Goal: Task Accomplishment & Management: Use online tool/utility

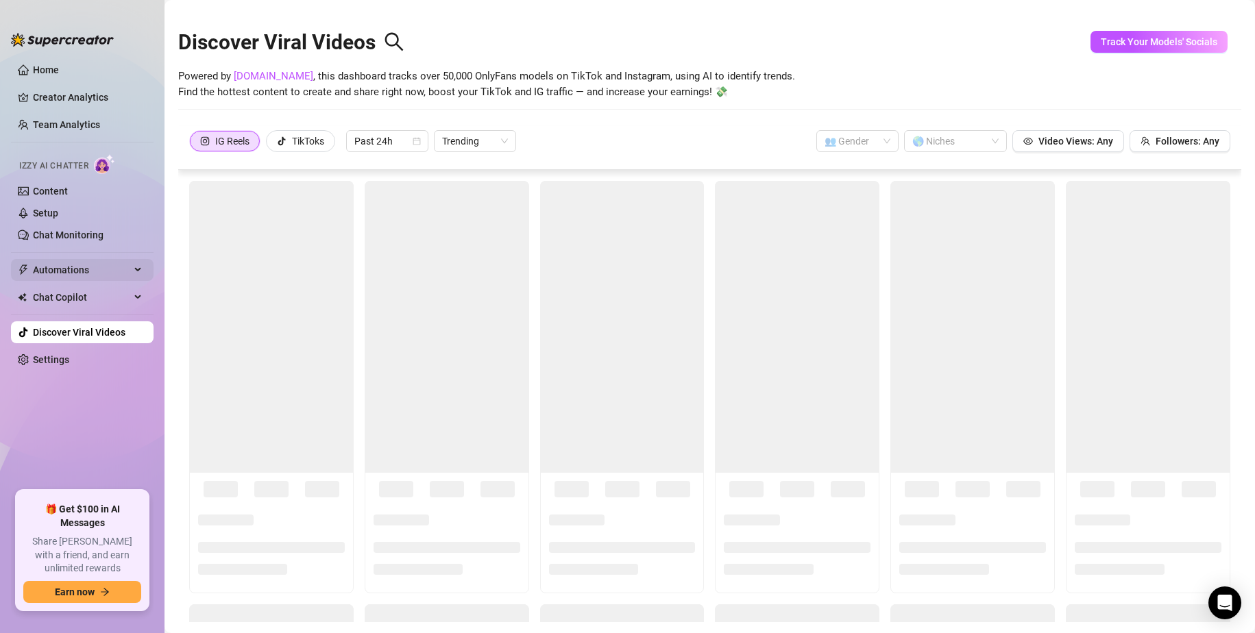
click at [136, 264] on div "Automations" at bounding box center [82, 270] width 143 height 22
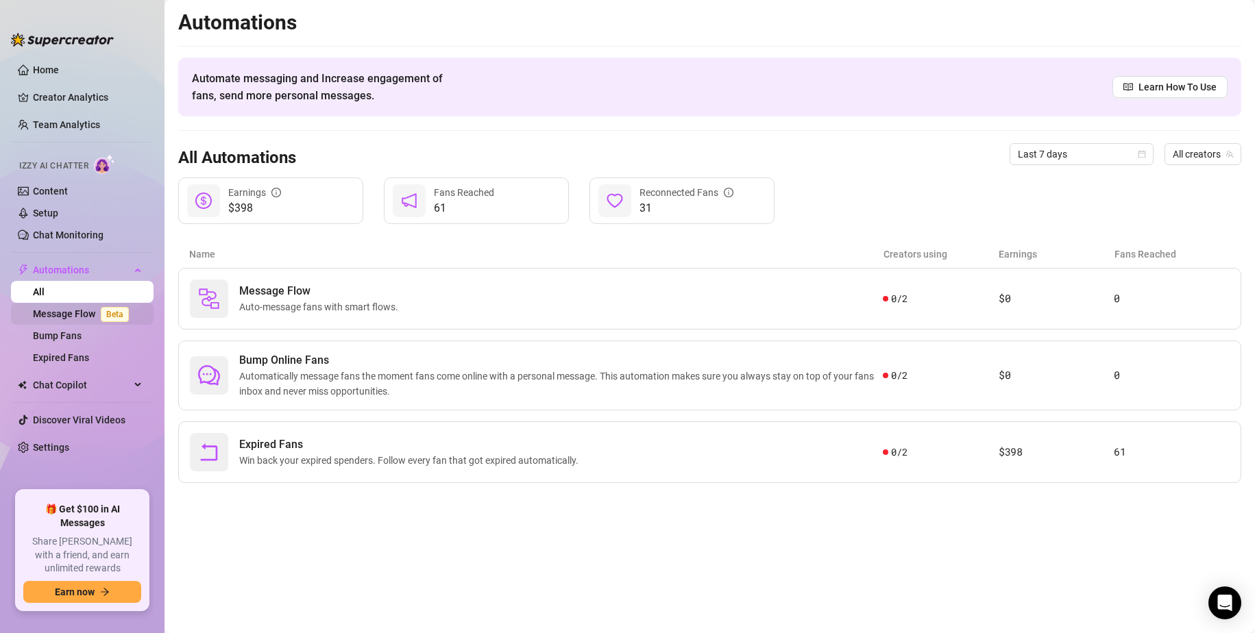
click at [88, 311] on link "Message Flow Beta" at bounding box center [83, 313] width 101 height 11
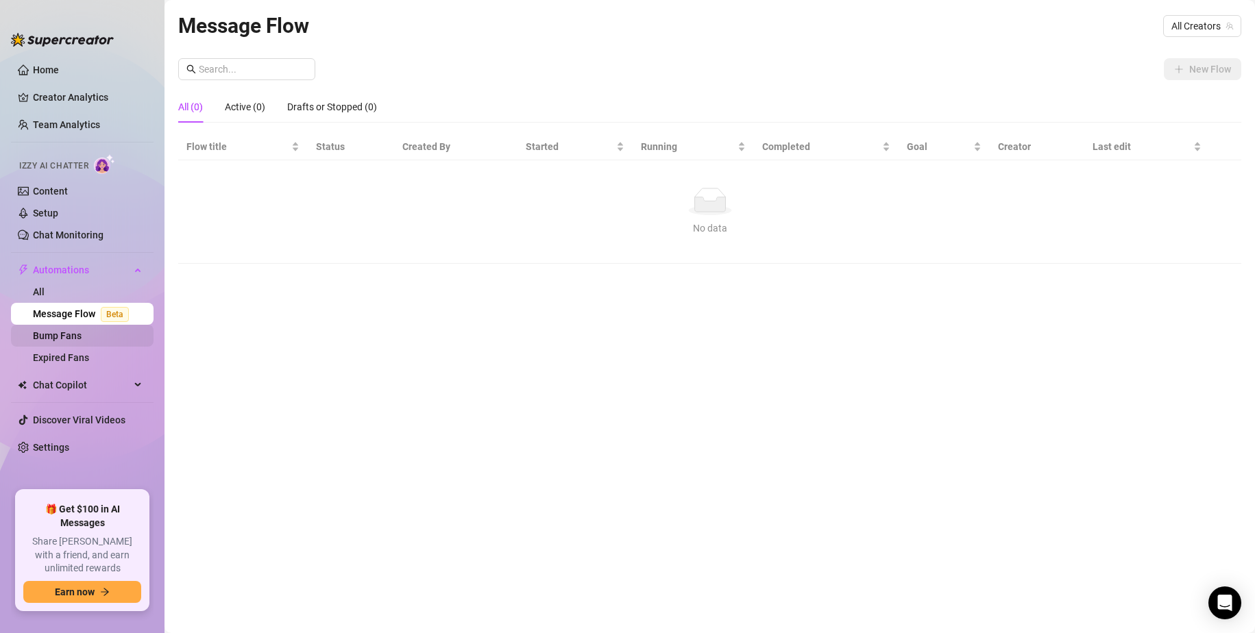
click at [82, 336] on link "Bump Fans" at bounding box center [57, 335] width 49 height 11
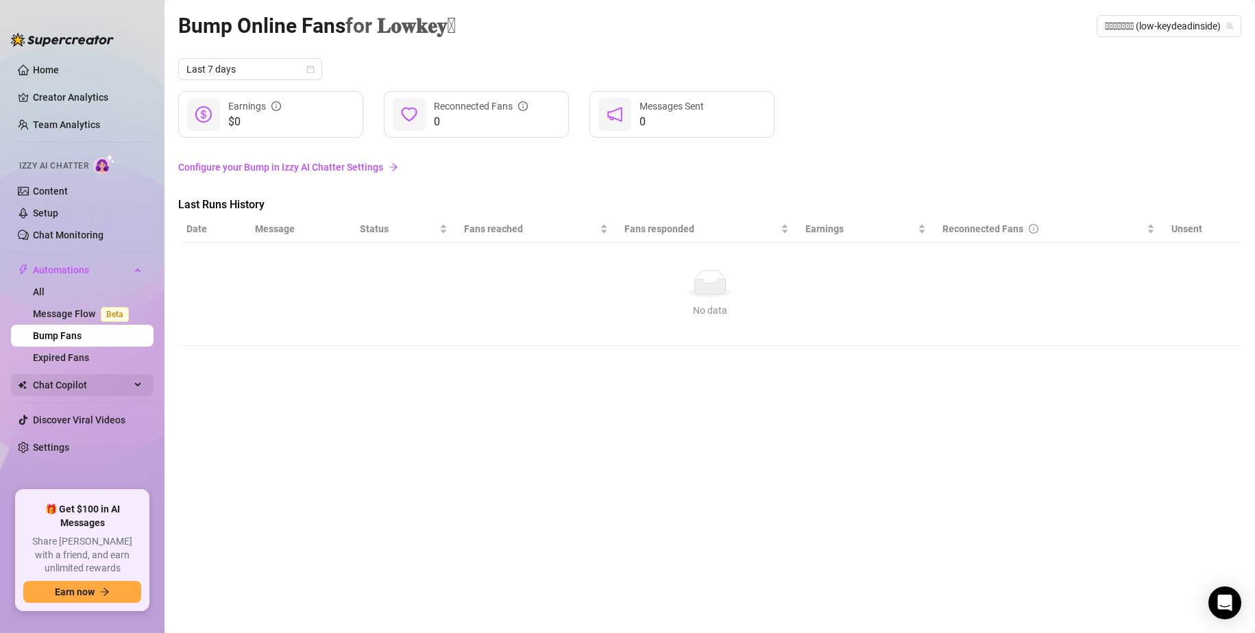
click at [129, 388] on span "Chat Copilot" at bounding box center [81, 385] width 97 height 22
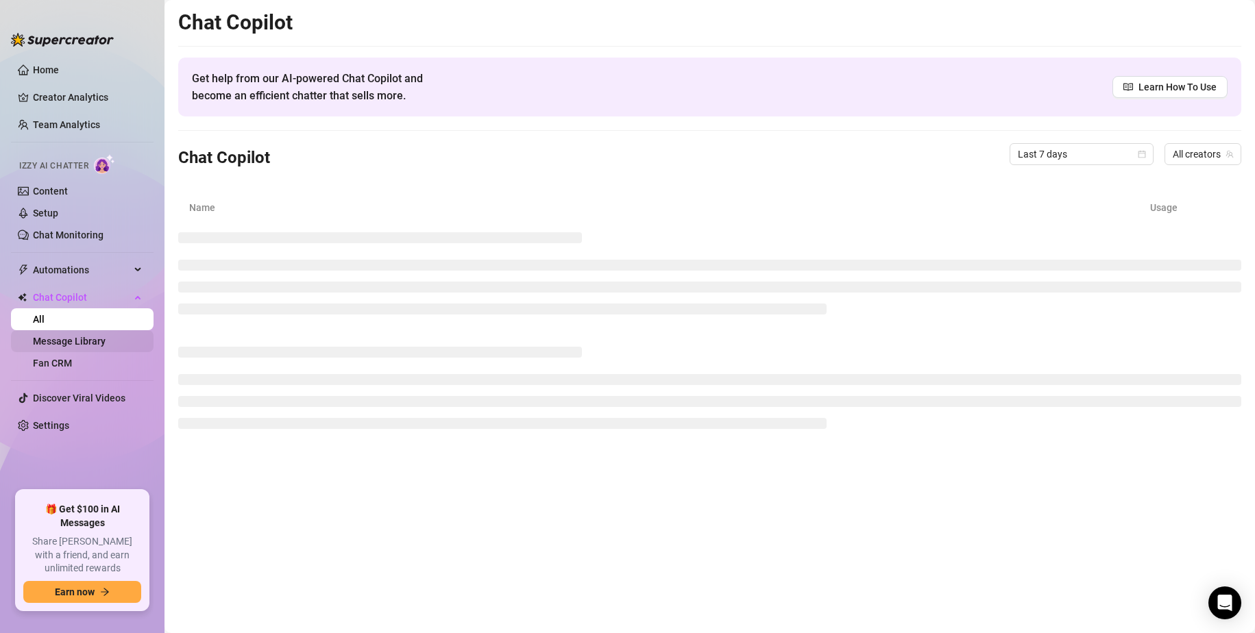
click at [88, 341] on link "Message Library" at bounding box center [69, 341] width 73 height 11
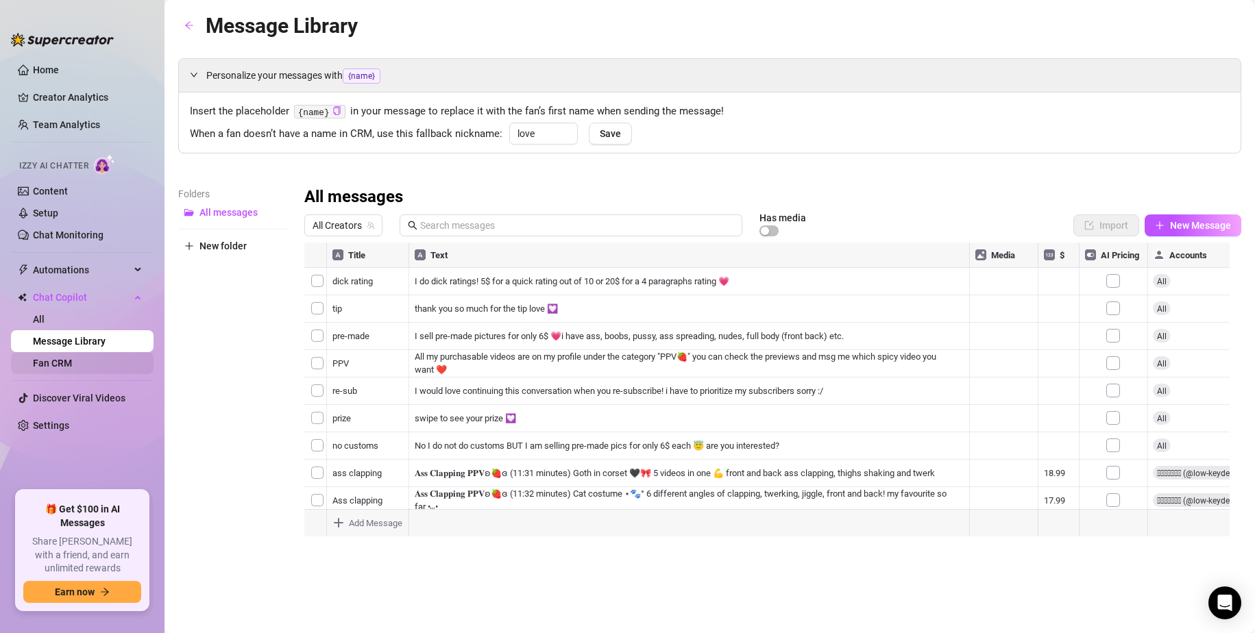
click at [72, 364] on link "Fan CRM" at bounding box center [52, 363] width 39 height 11
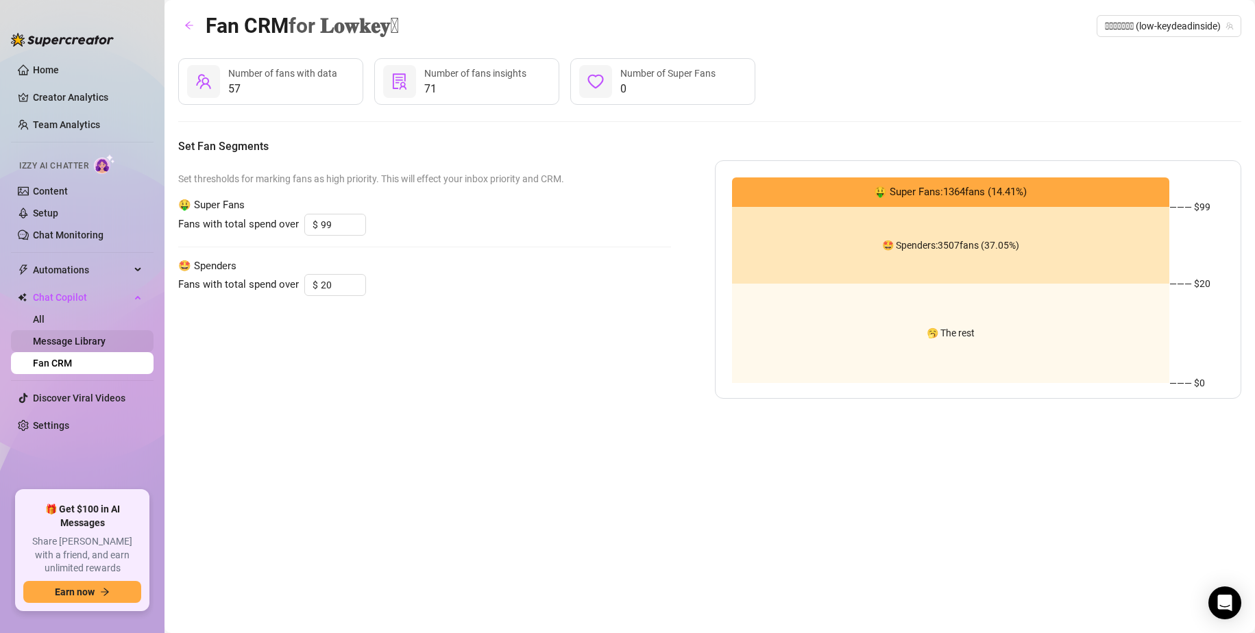
click at [96, 345] on link "Message Library" at bounding box center [69, 341] width 73 height 11
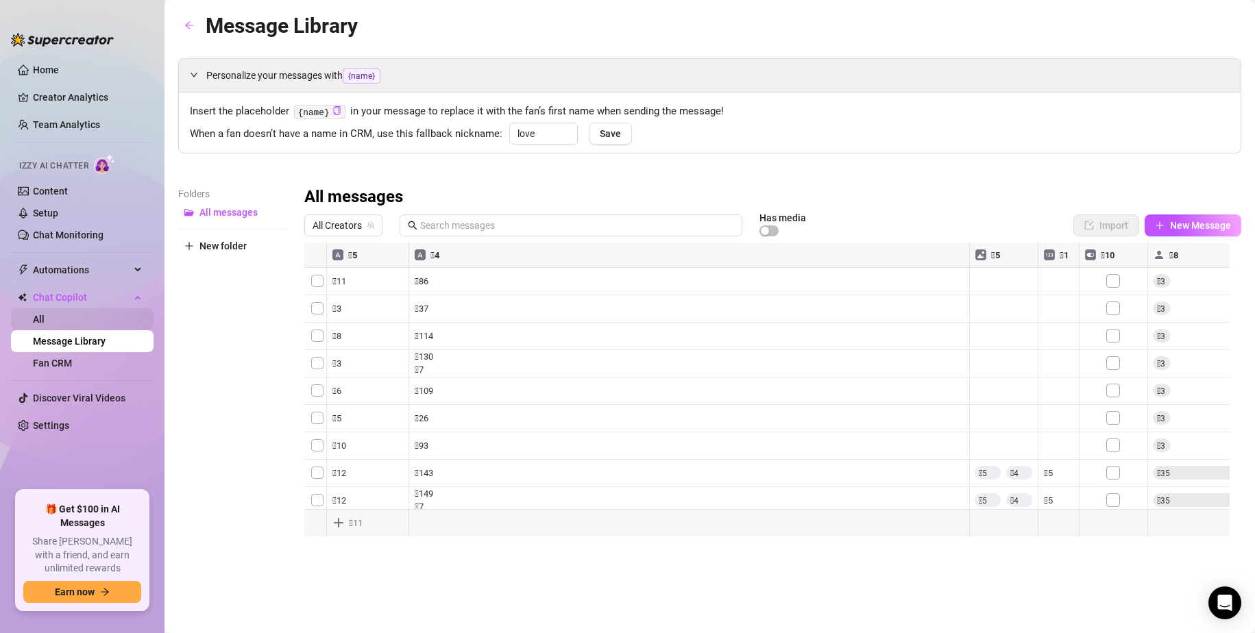
click at [45, 323] on link "All" at bounding box center [39, 319] width 12 height 11
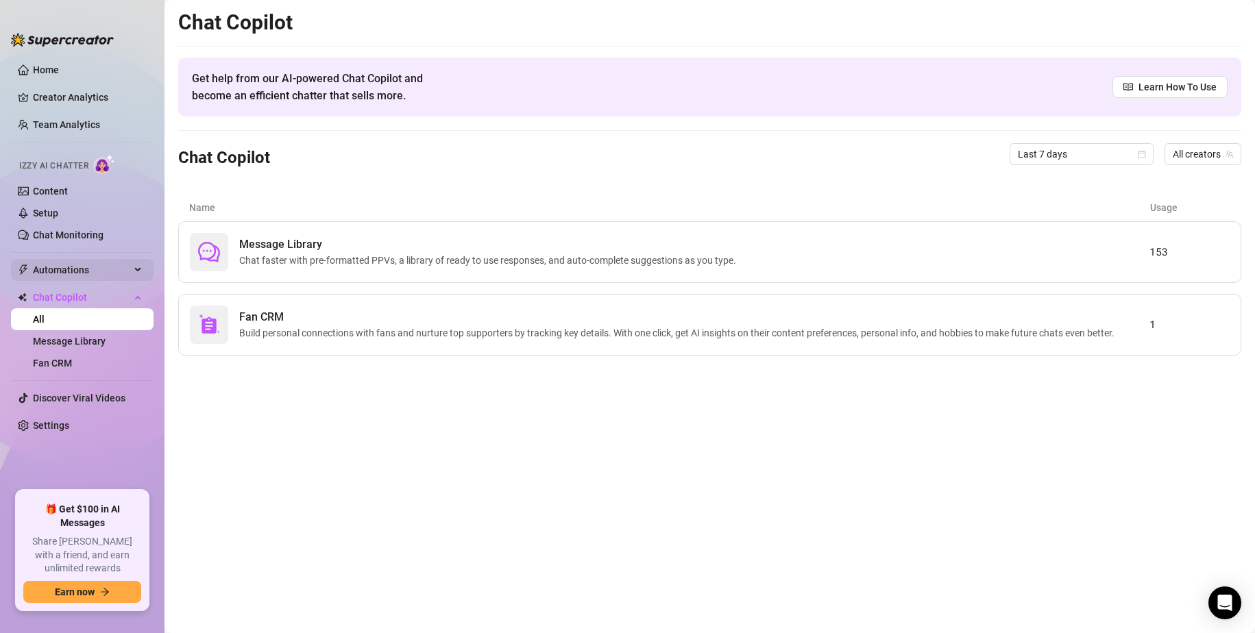
click at [101, 273] on span "Automations" at bounding box center [81, 270] width 97 height 22
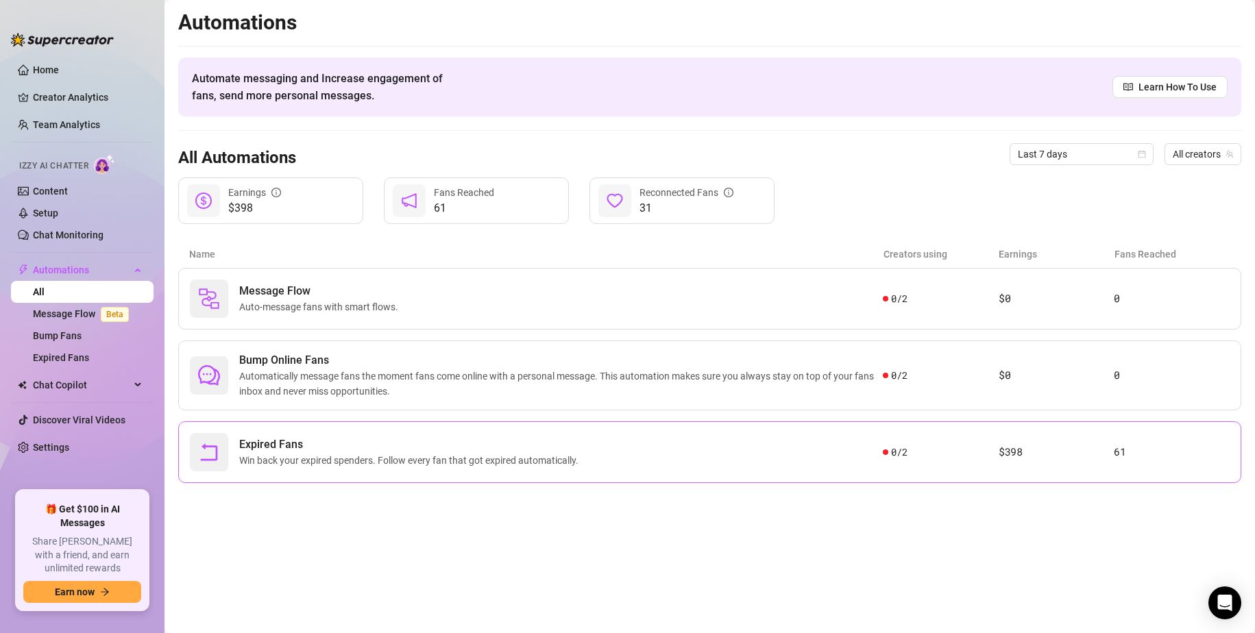
click at [381, 448] on span "Expired Fans" at bounding box center [411, 445] width 345 height 16
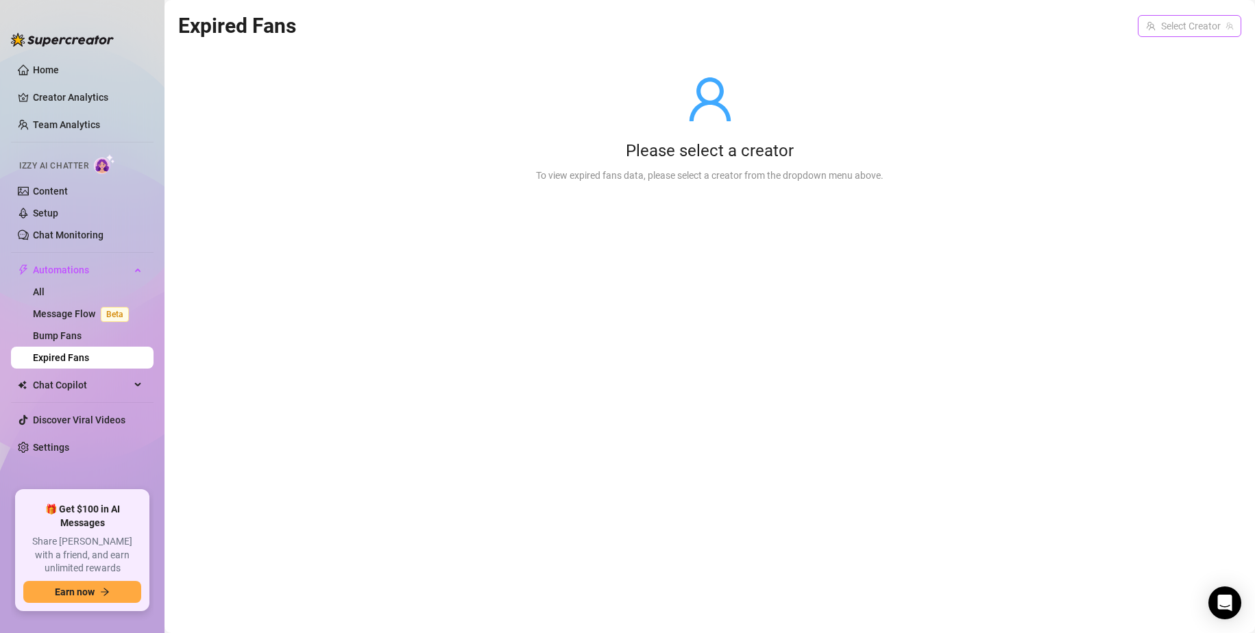
click at [1199, 32] on input "search" at bounding box center [1183, 26] width 75 height 21
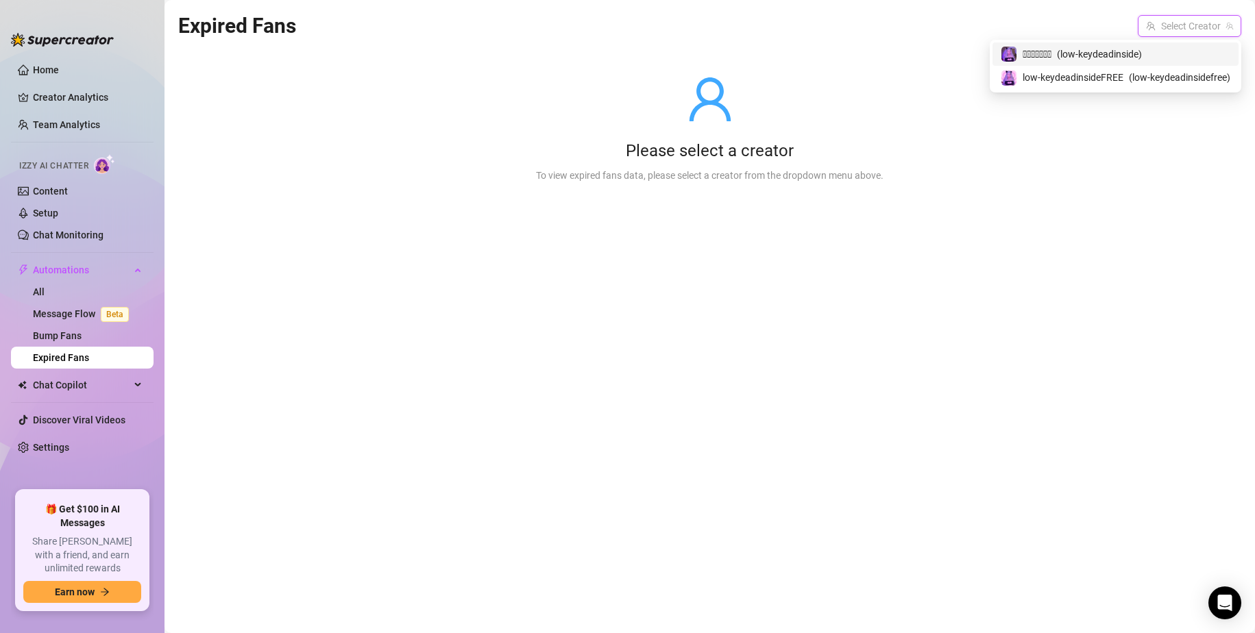
click at [1132, 56] on span "( low-keydeadinside )" at bounding box center [1099, 54] width 85 height 15
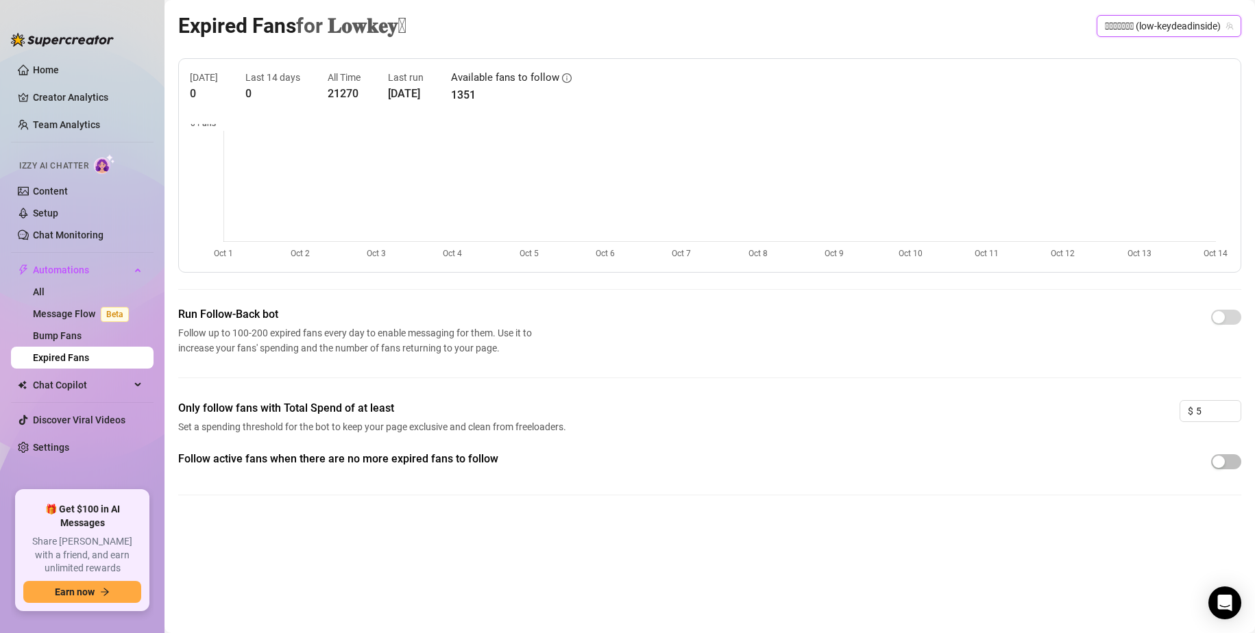
click at [1117, 32] on span "𝐋𝐨𝐰𝐤𝐞𝐲𒉭 (low-keydeadinside)" at bounding box center [1169, 26] width 128 height 21
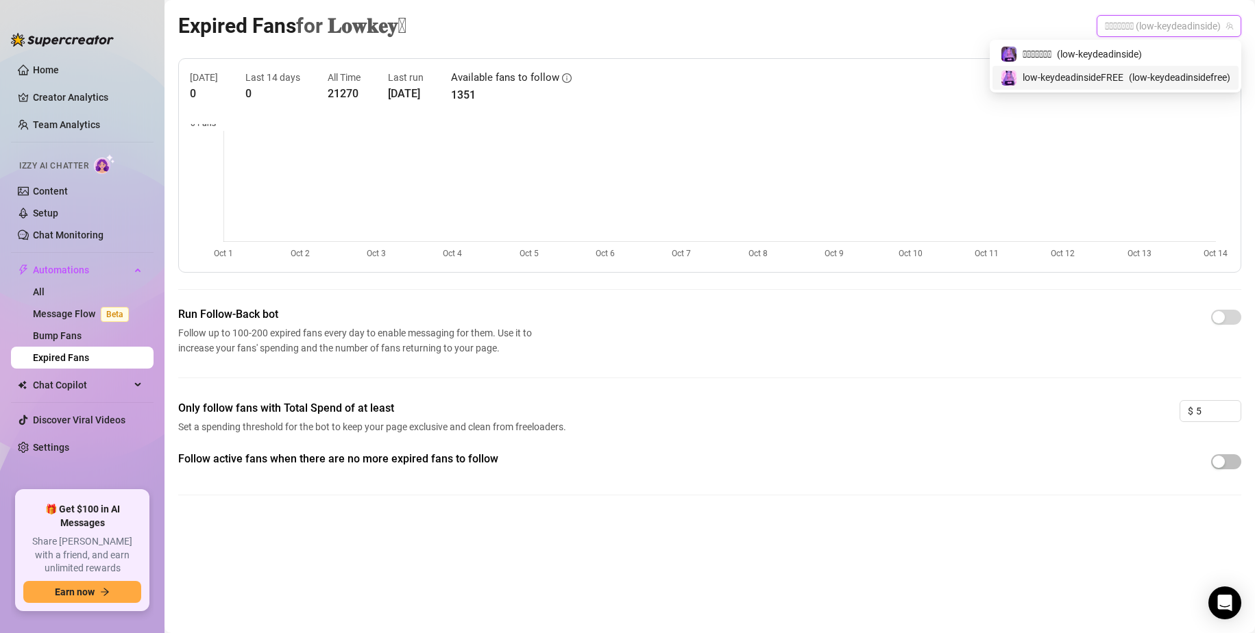
click at [1091, 74] on span "low-keydeadinsideFREE" at bounding box center [1073, 77] width 101 height 15
